Goal: Obtain resource: Obtain resource

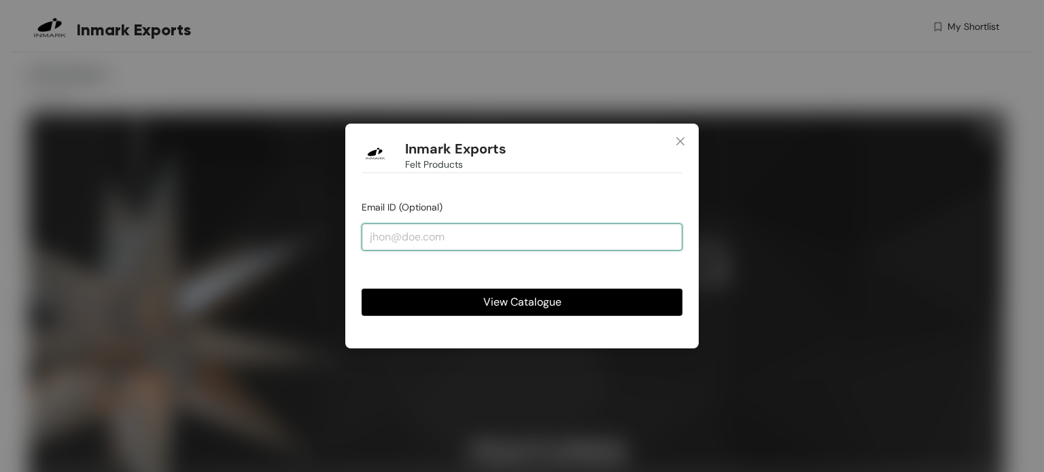
click at [381, 233] on input "email" at bounding box center [521, 237] width 321 height 27
type input "[PERSON_NAME][EMAIL_ADDRESS][DOMAIN_NAME]"
click at [511, 300] on span "View Catalogue" at bounding box center [522, 302] width 78 height 17
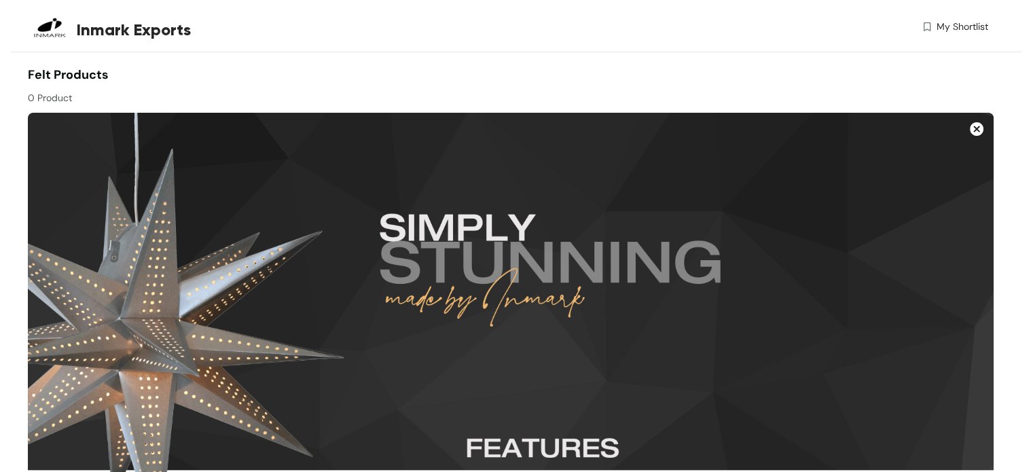
click at [978, 130] on img at bounding box center [977, 129] width 14 height 14
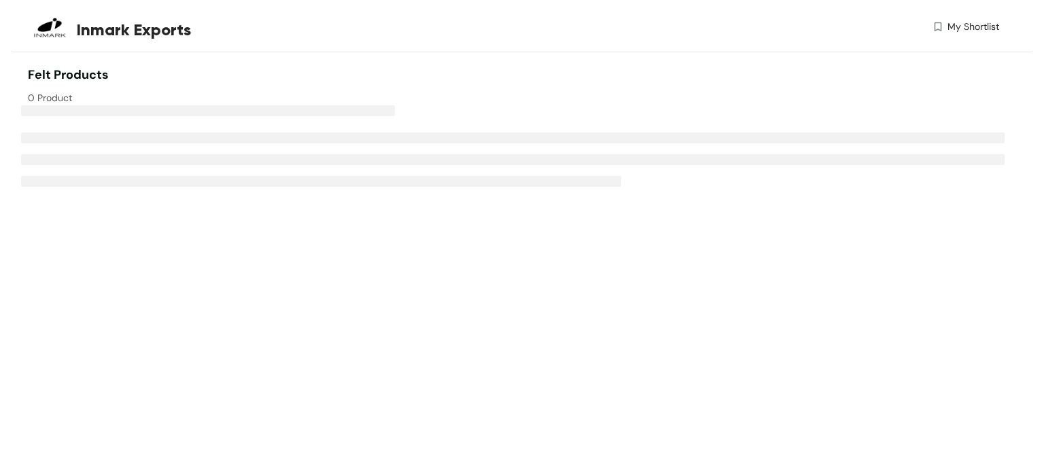
click at [69, 73] on span "Felt Products" at bounding box center [68, 75] width 81 height 16
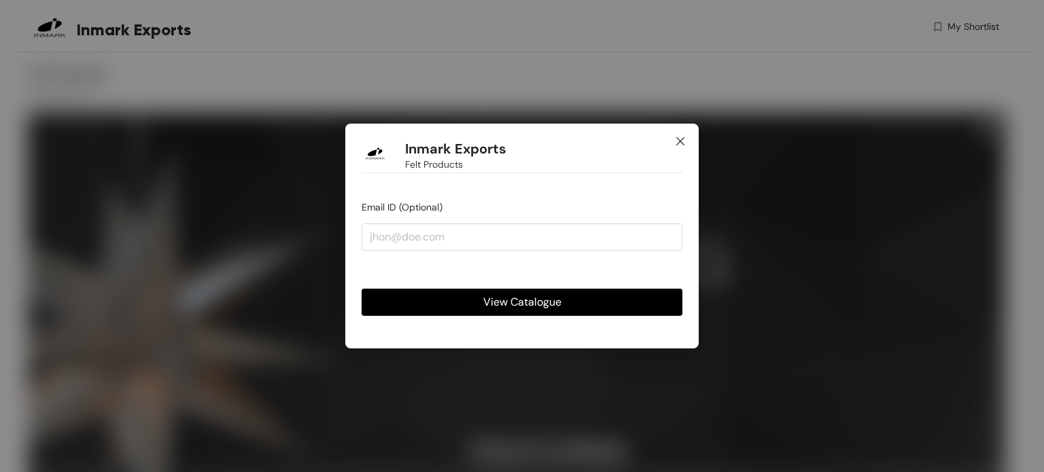
click at [681, 135] on span "Close" at bounding box center [680, 142] width 37 height 37
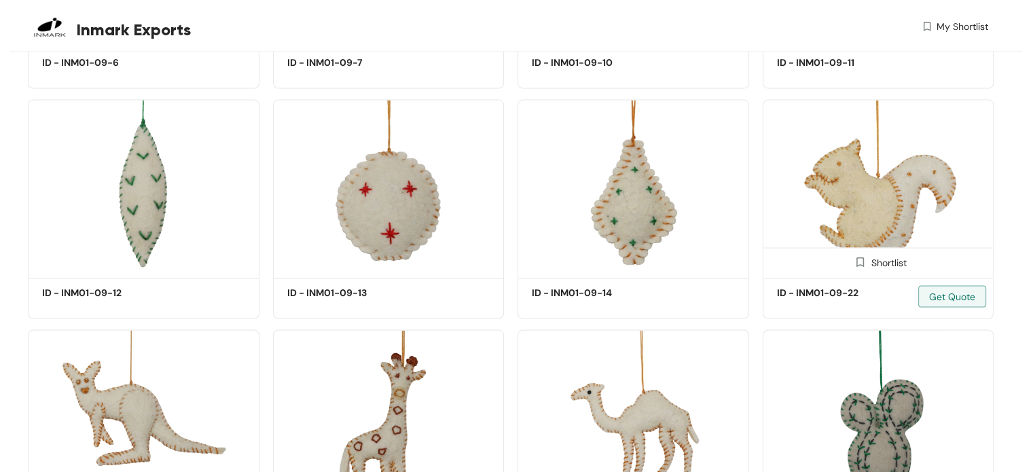
scroll to position [2708, 0]
